Goal: Information Seeking & Learning: Learn about a topic

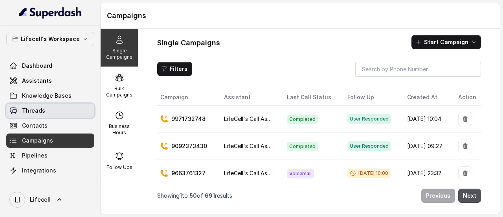
click at [41, 108] on span "Threads" at bounding box center [33, 110] width 23 height 8
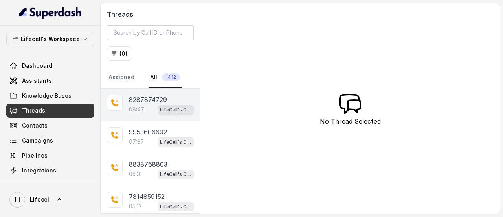
click at [145, 108] on div "08:47 LifeCell's Call Assistant" at bounding box center [161, 109] width 65 height 10
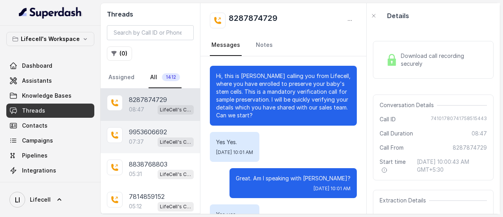
click at [145, 131] on p "9953606692" at bounding box center [148, 131] width 38 height 9
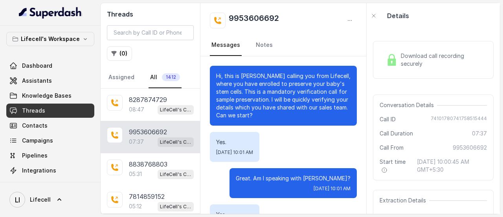
scroll to position [2816, 0]
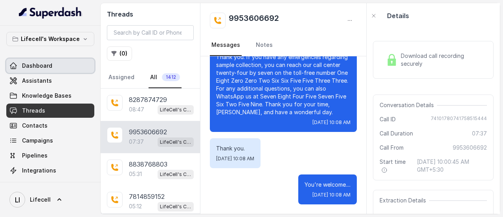
click at [54, 61] on link "Dashboard" at bounding box center [50, 66] width 88 height 14
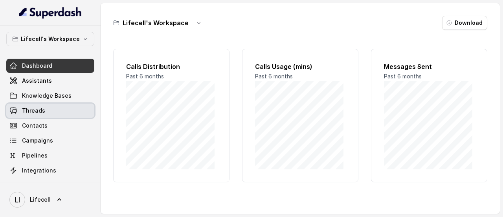
click at [31, 107] on span "Threads" at bounding box center [33, 110] width 23 height 8
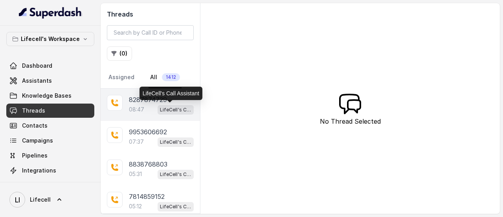
click at [164, 106] on p "LifeCell's Call Assistant" at bounding box center [175, 110] width 31 height 8
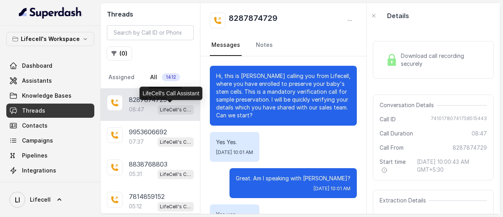
scroll to position [3676, 0]
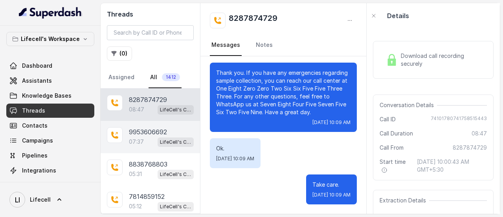
click at [163, 134] on p "9953606692" at bounding box center [148, 131] width 38 height 9
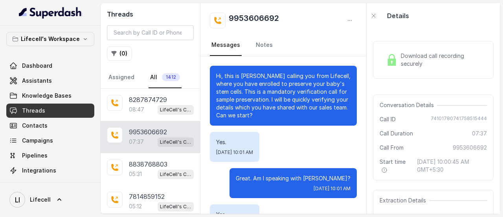
scroll to position [2816, 0]
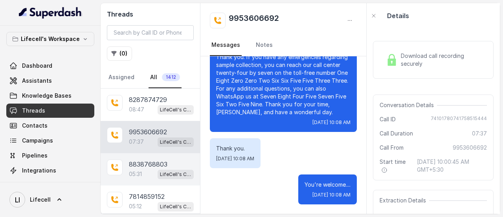
click at [147, 169] on div "05:31 LifeCell's Call Assistant" at bounding box center [161, 174] width 65 height 10
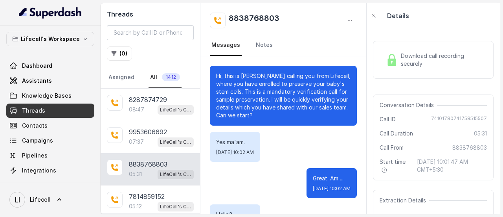
scroll to position [2074, 0]
